Goal: Transaction & Acquisition: Purchase product/service

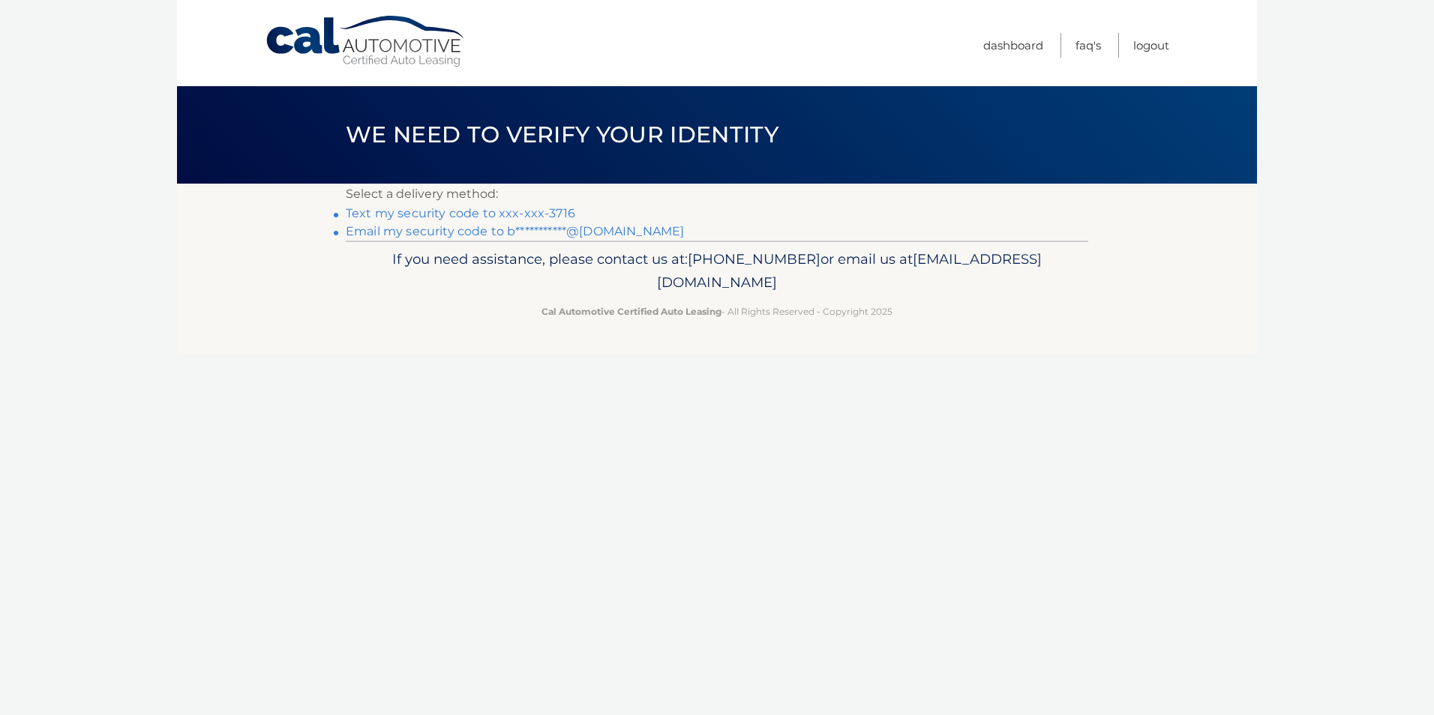
click at [498, 208] on link "Text my security code to xxx-xxx-3716" at bounding box center [460, 213] width 229 height 14
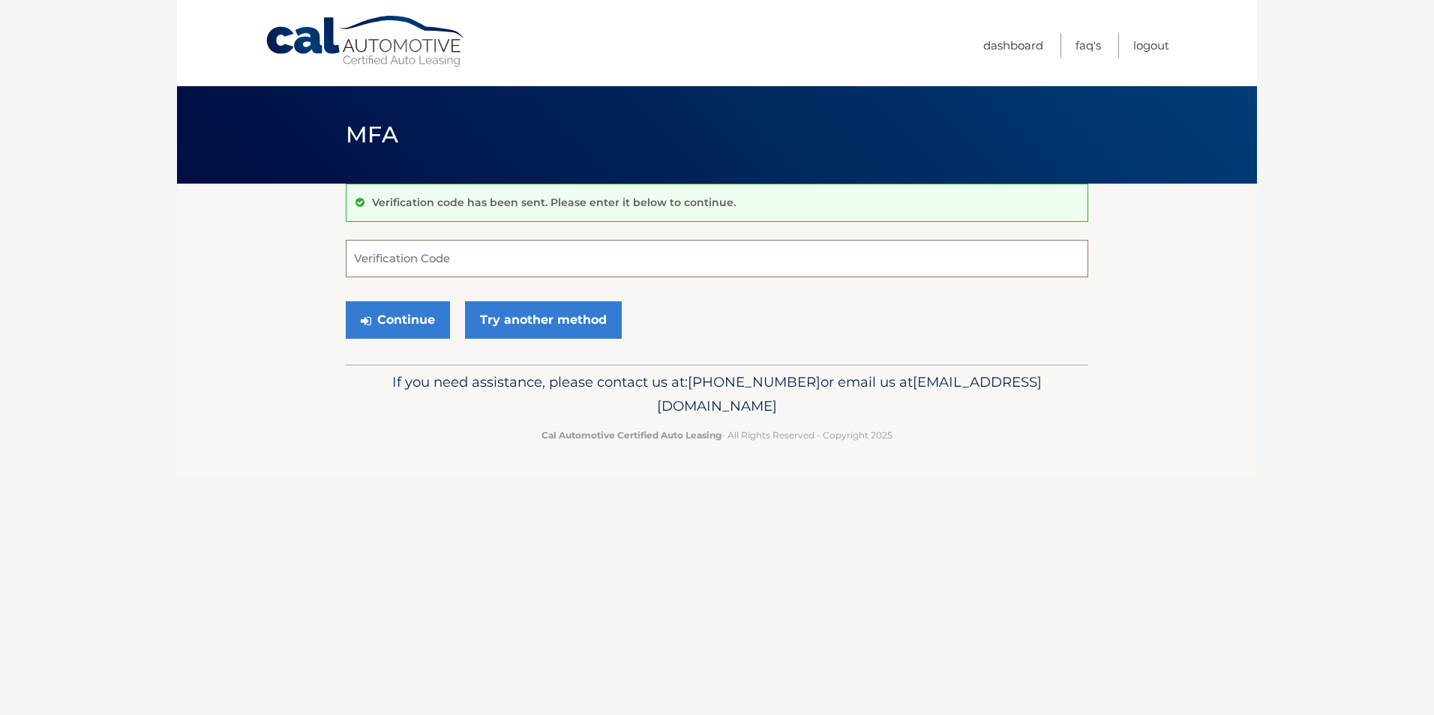
click at [553, 262] on input "Verification Code" at bounding box center [717, 258] width 742 height 37
type input "136322"
click at [392, 313] on button "Continue" at bounding box center [398, 319] width 104 height 37
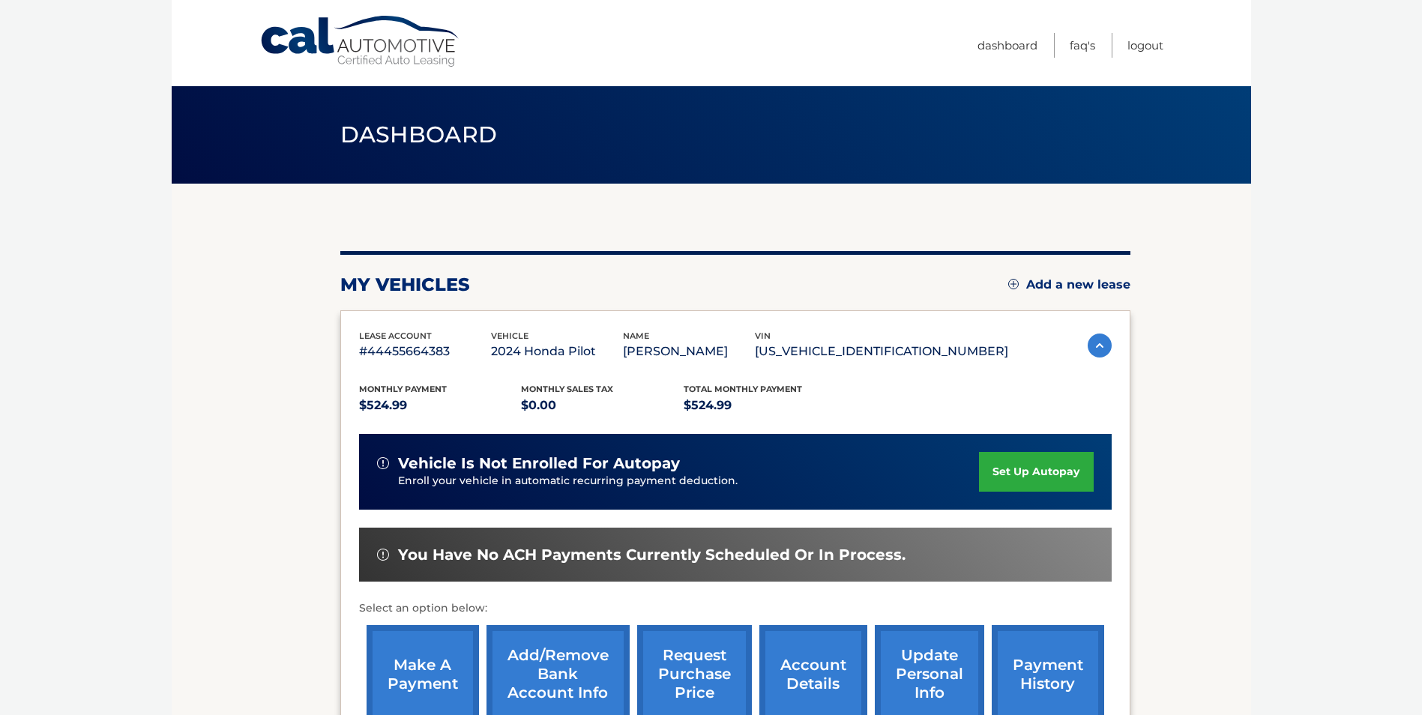
scroll to position [150, 0]
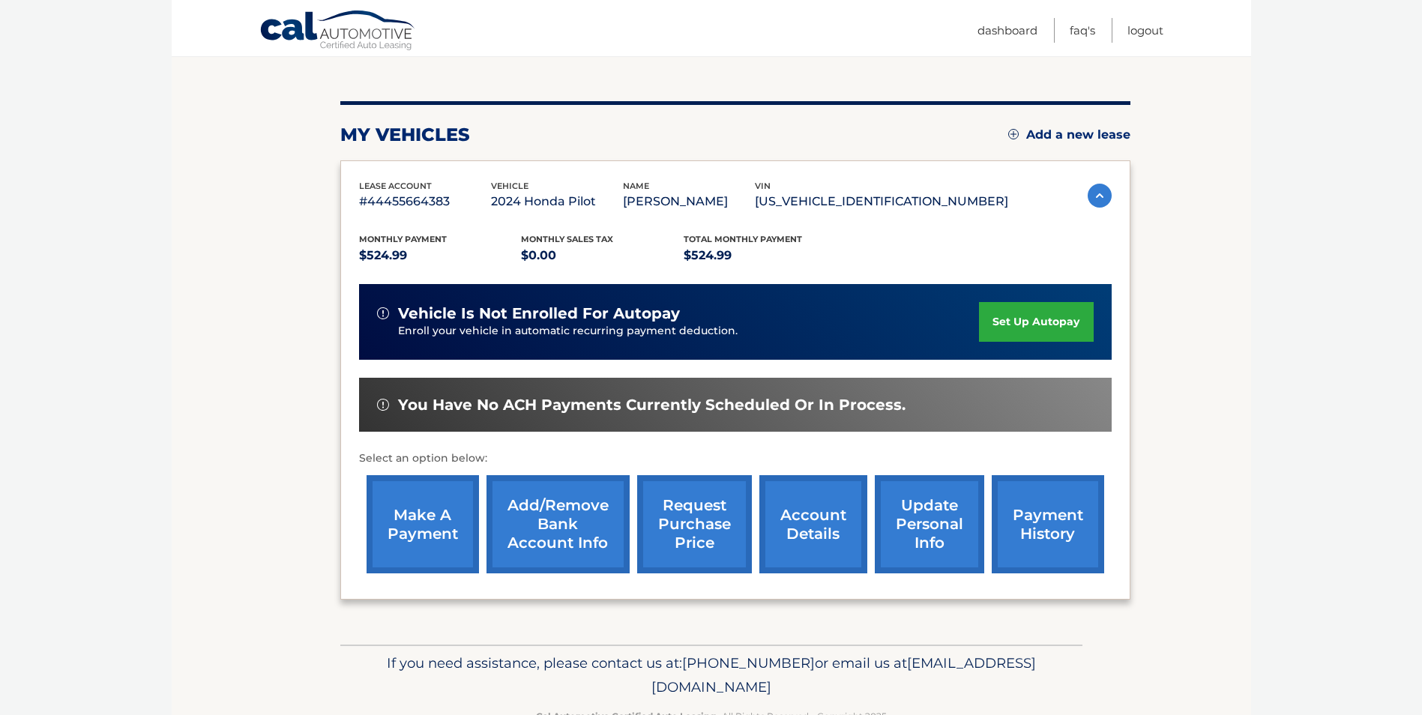
click at [431, 520] on link "make a payment" at bounding box center [423, 524] width 112 height 98
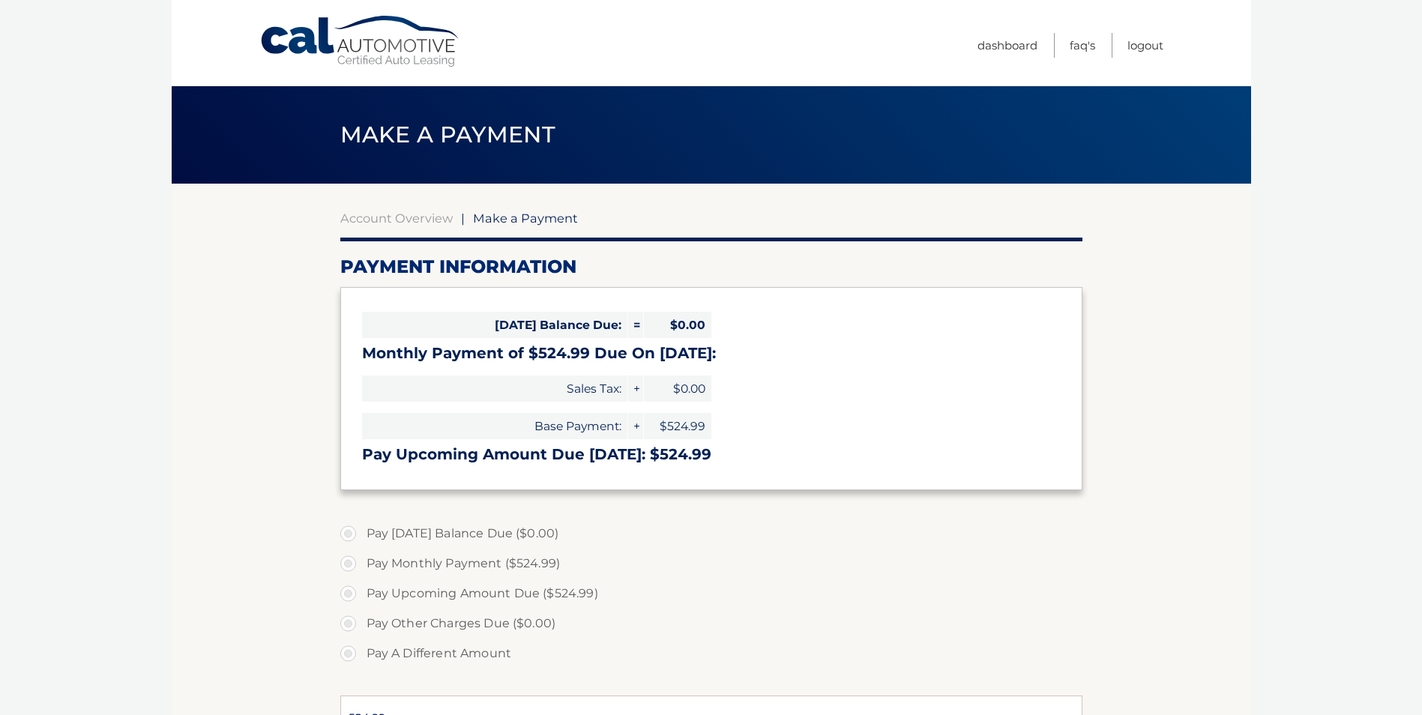
select select "OGQyMTA0OWUtMDA4NS00NDE2LWEwODctYWMwMzdmODc3NTRj"
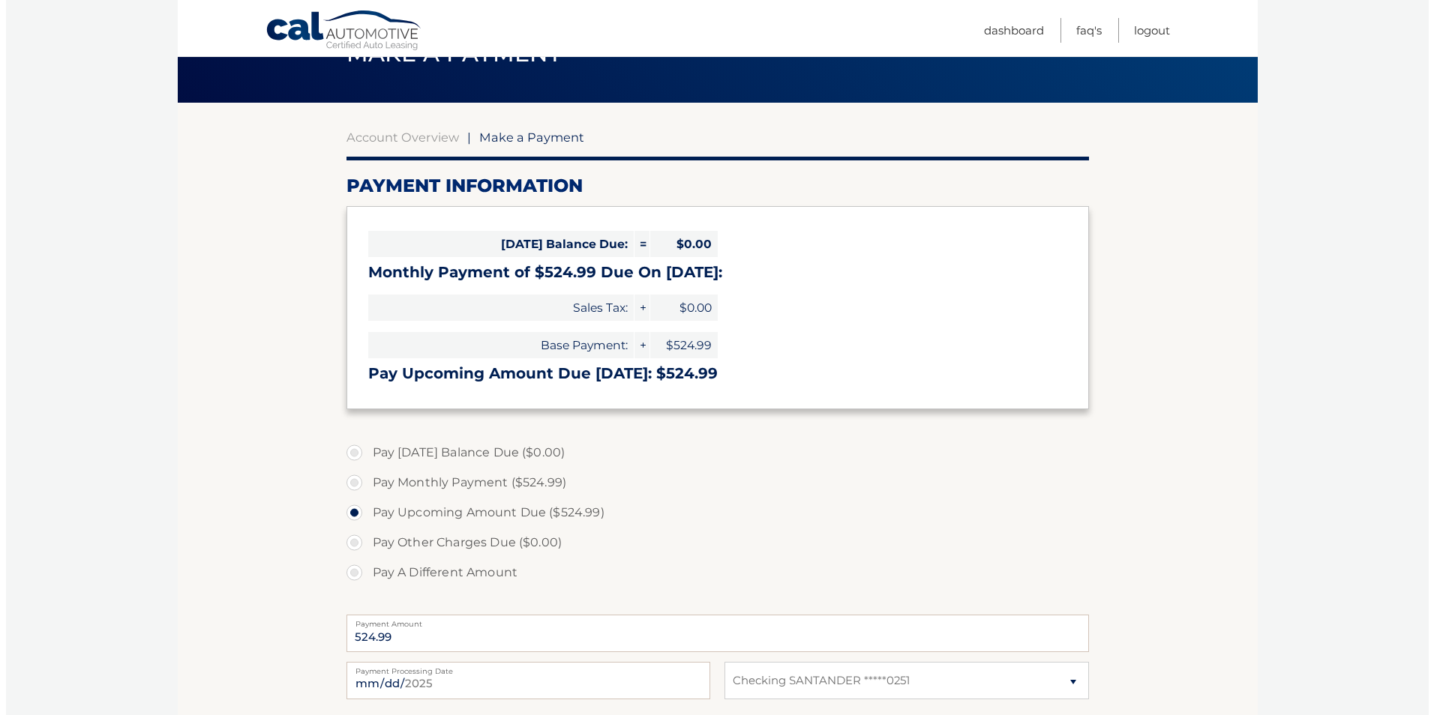
scroll to position [225, 0]
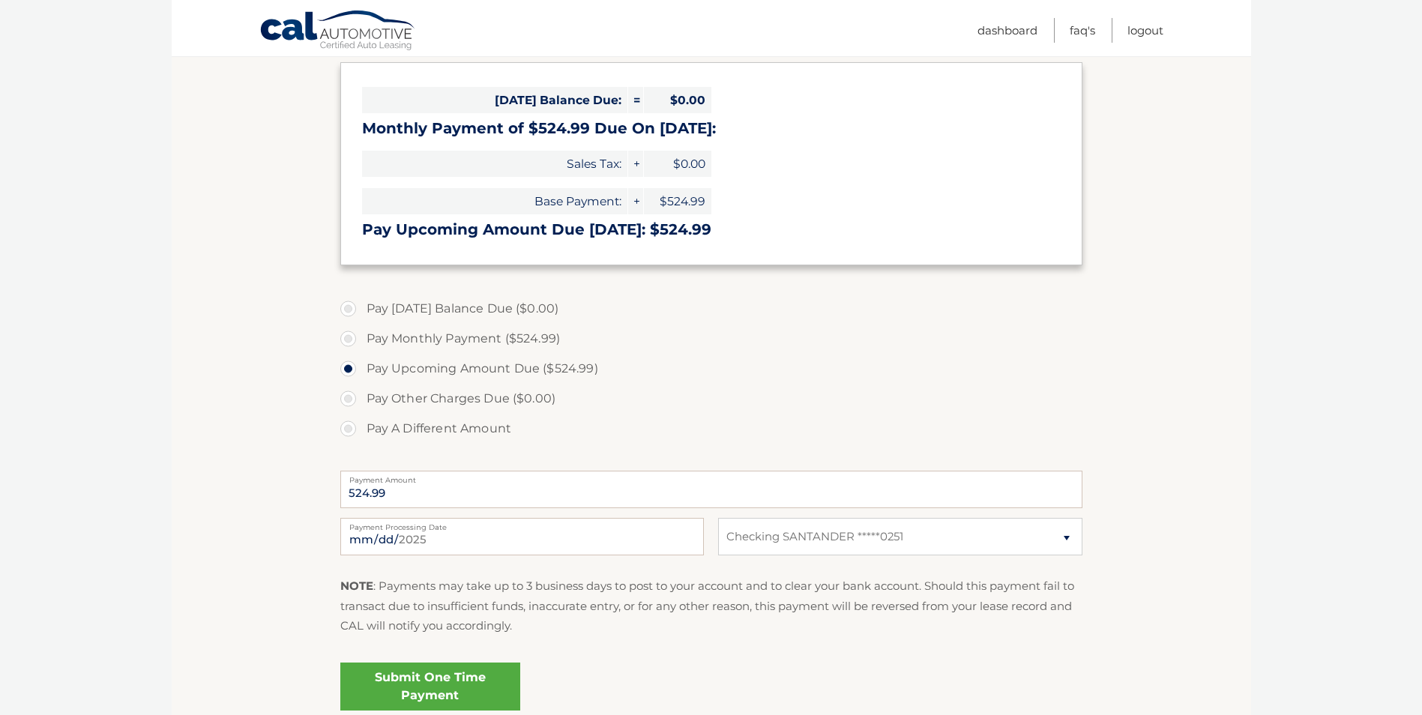
click at [464, 672] on link "Submit One Time Payment" at bounding box center [430, 687] width 180 height 48
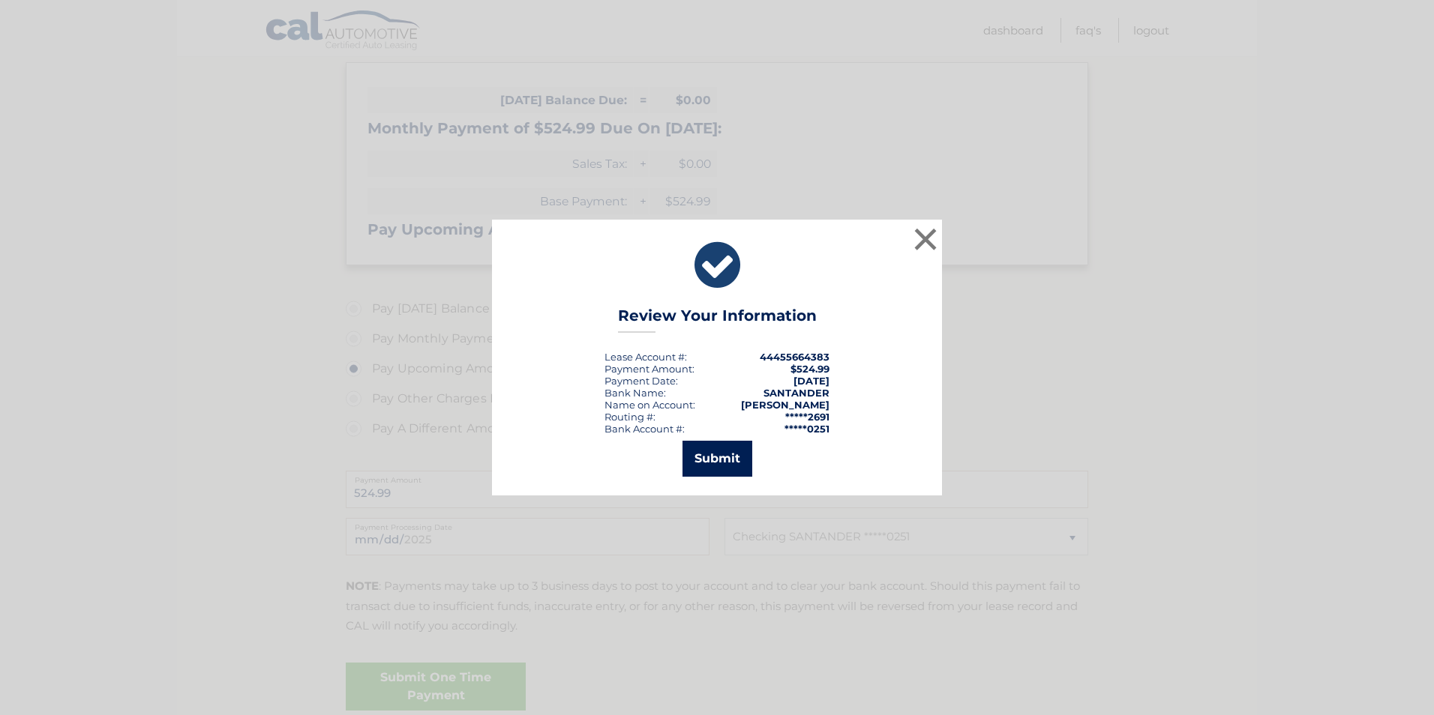
click at [727, 464] on button "Submit" at bounding box center [717, 459] width 70 height 36
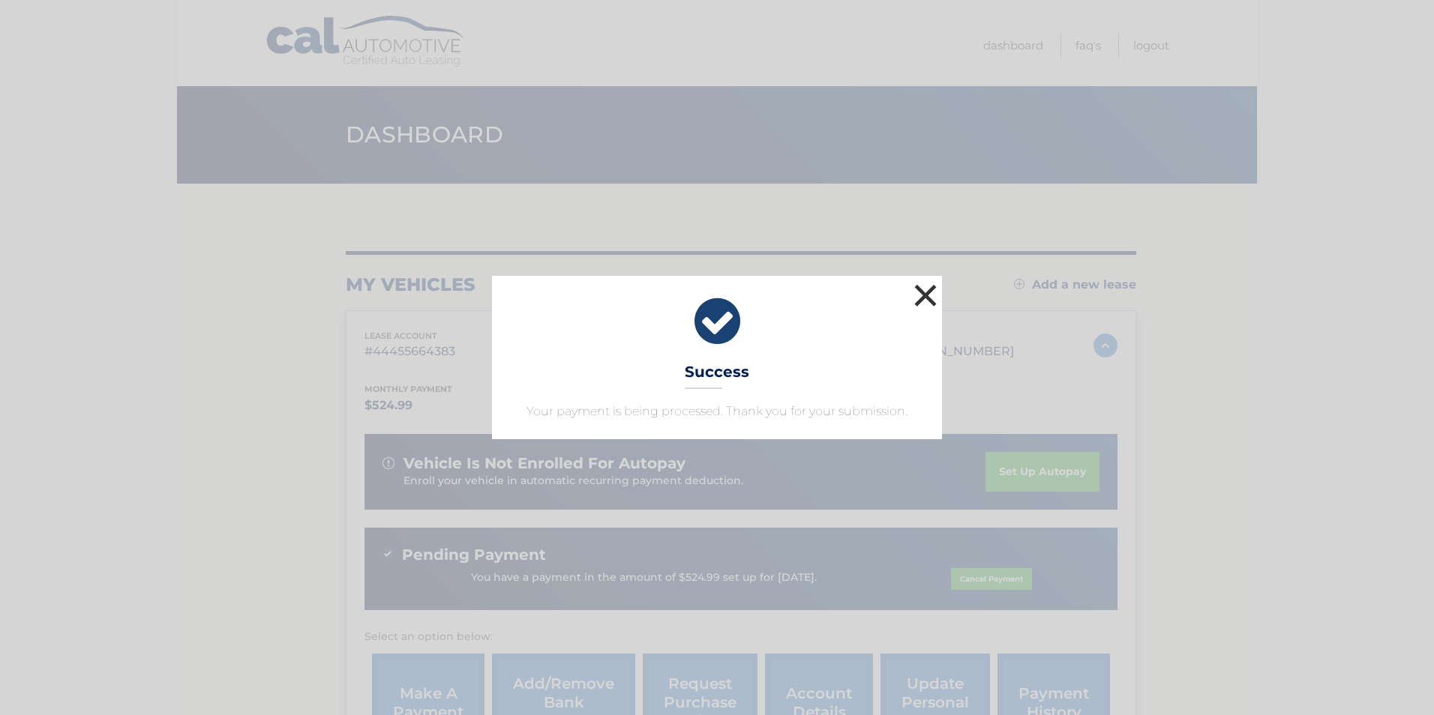
click at [925, 299] on button "×" at bounding box center [925, 295] width 30 height 30
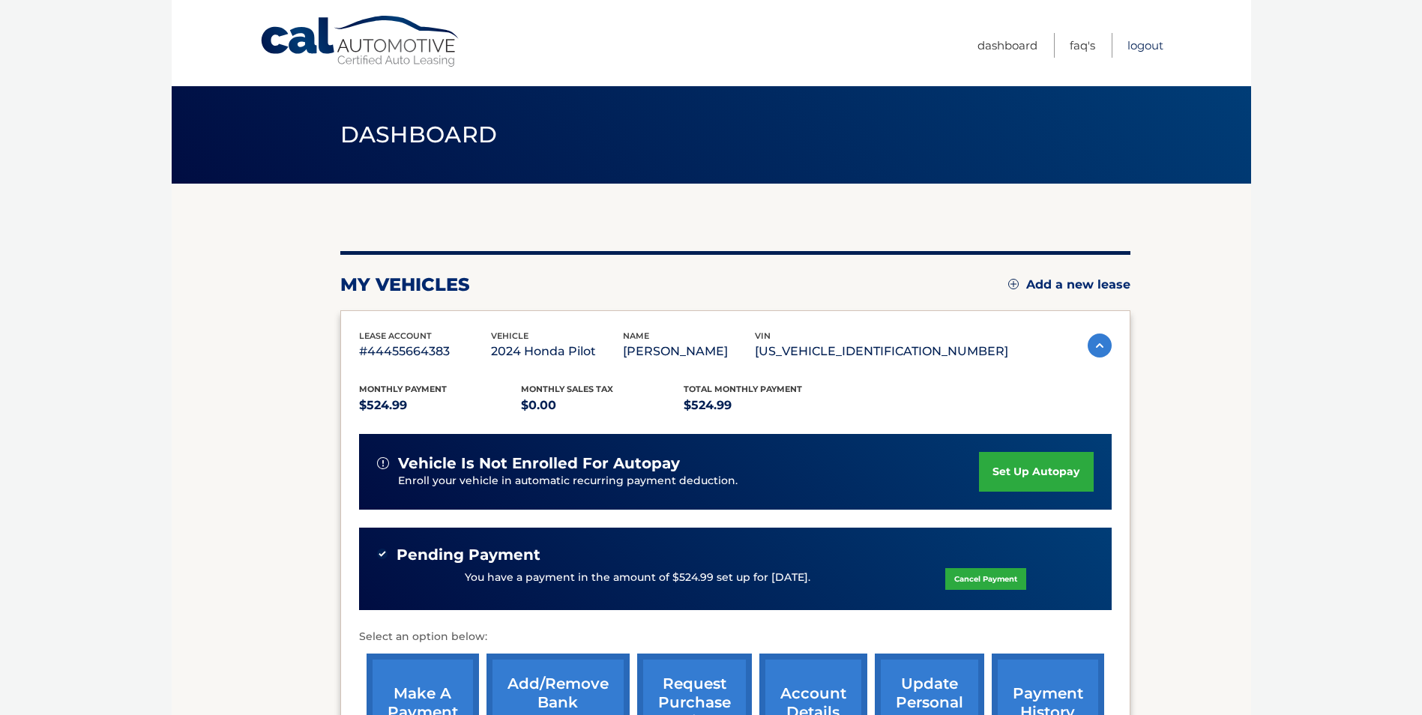
click at [1144, 48] on link "Logout" at bounding box center [1146, 45] width 36 height 25
